Goal: Navigation & Orientation: Find specific page/section

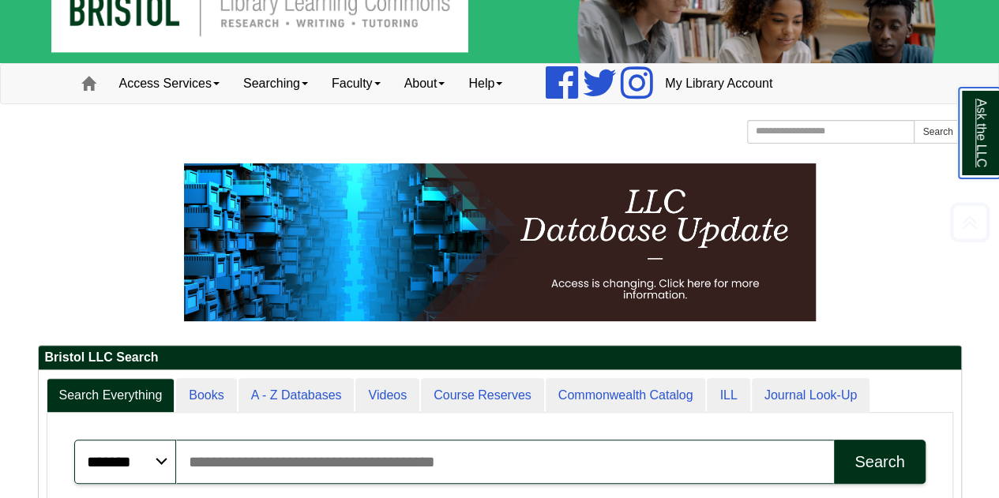
scroll to position [79, 0]
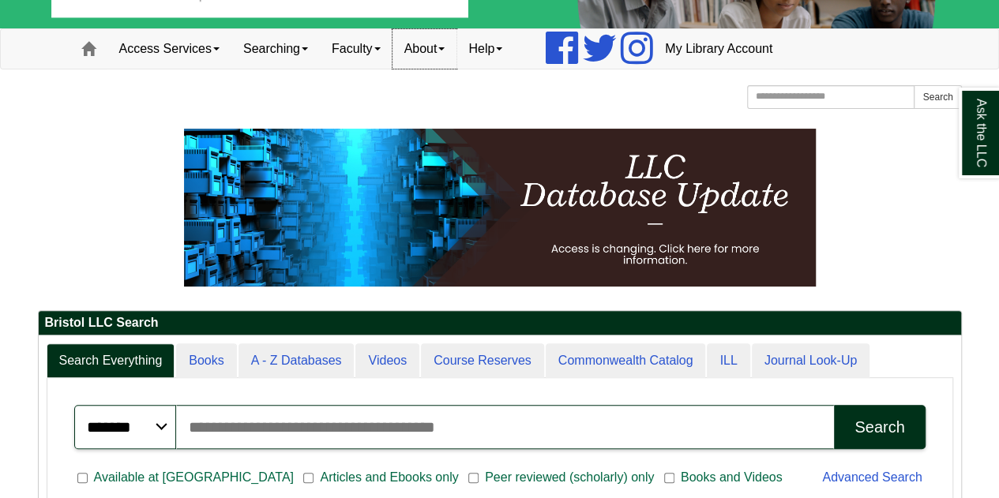
click at [452, 62] on link "About" at bounding box center [424, 48] width 65 height 39
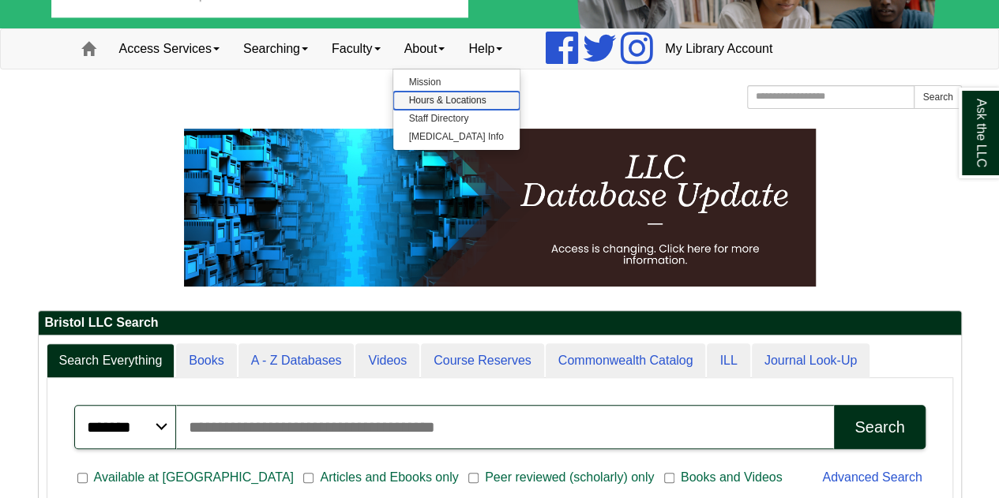
click at [458, 100] on link "Hours & Locations" at bounding box center [456, 101] width 126 height 18
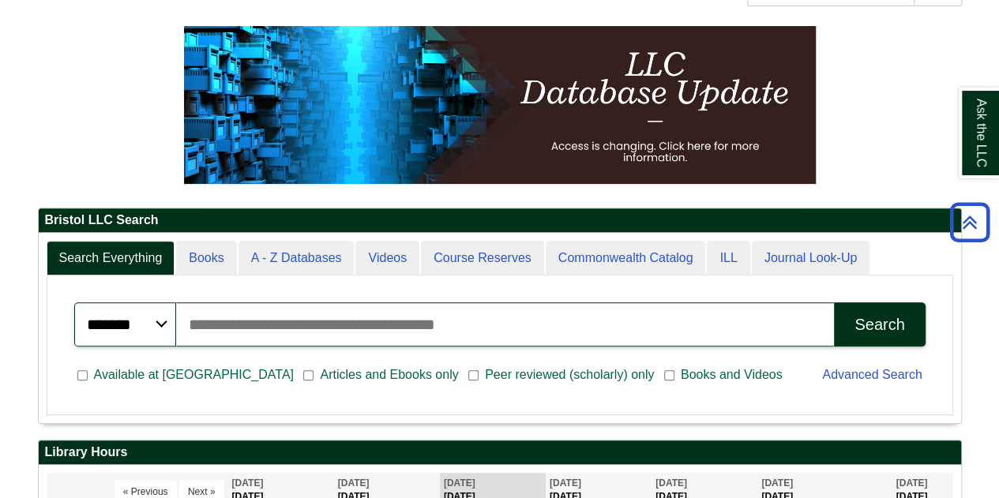
scroll to position [0, 0]
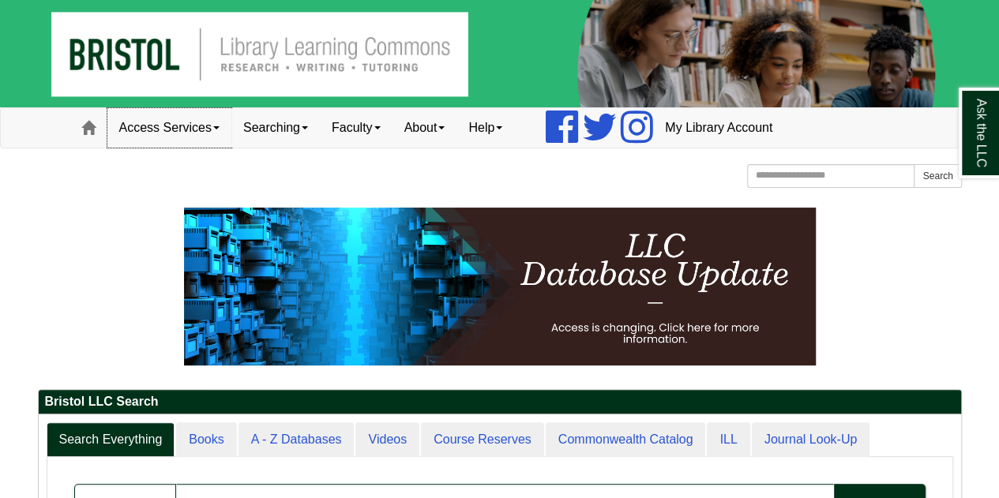
click at [158, 129] on link "Access Services" at bounding box center [169, 127] width 124 height 39
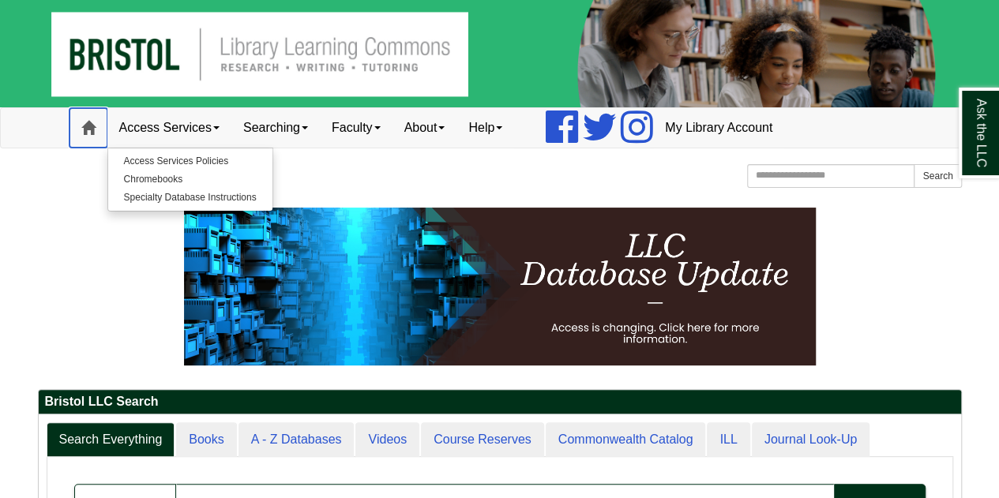
click at [100, 132] on link "Home" at bounding box center [88, 127] width 38 height 39
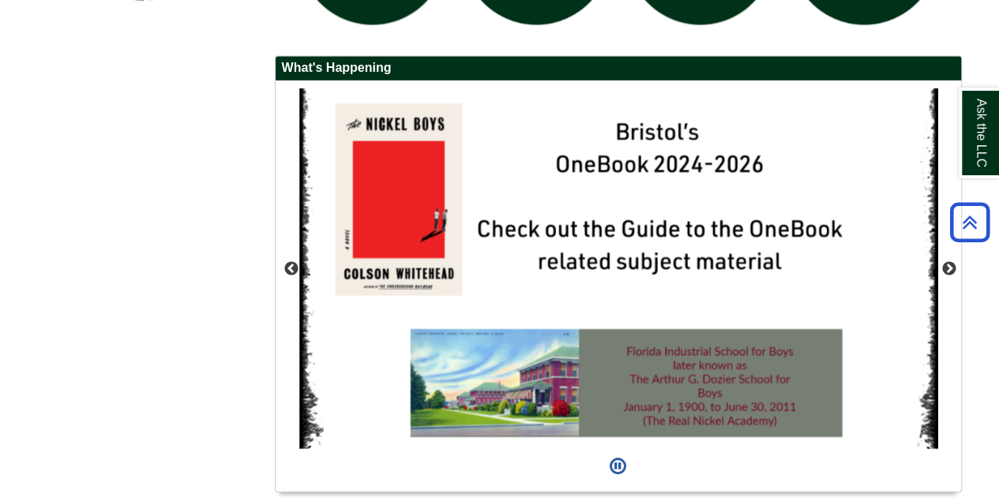
scroll to position [1461, 0]
